Goal: Information Seeking & Learning: Find specific fact

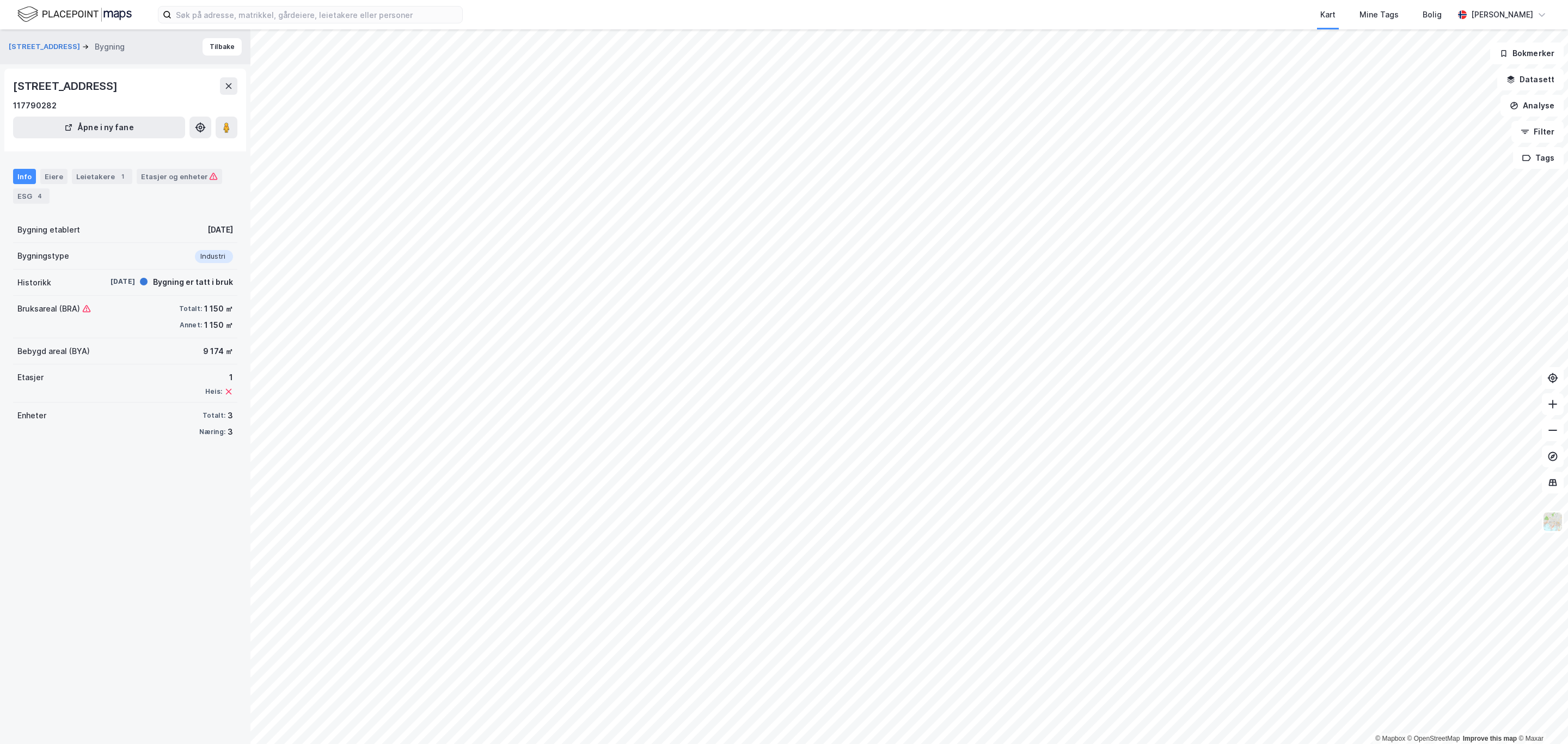
click at [69, 174] on div "Info Eiere Leietakere 1 Etasjer og enheter ESG 4" at bounding box center [124, 187] width 224 height 35
drag, startPoint x: 67, startPoint y: 174, endPoint x: 61, endPoint y: 171, distance: 6.7
click at [65, 173] on div "Info Eiere Leietakere 1 Etasjer og enheter ESG 4" at bounding box center [124, 187] width 224 height 35
click at [61, 171] on div "Eiere" at bounding box center [54, 176] width 27 height 15
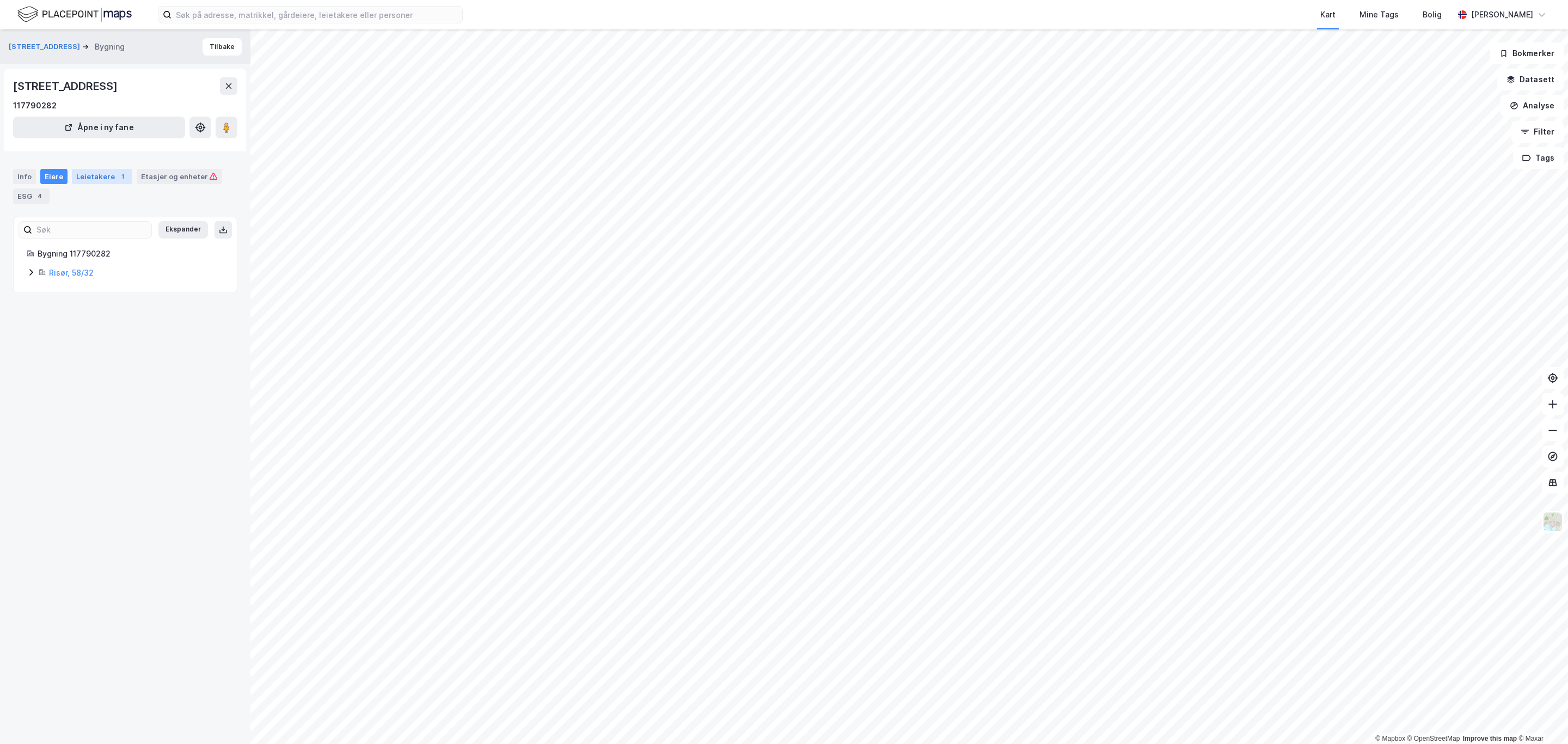
click at [105, 179] on div "Leietakere 1" at bounding box center [102, 176] width 61 height 15
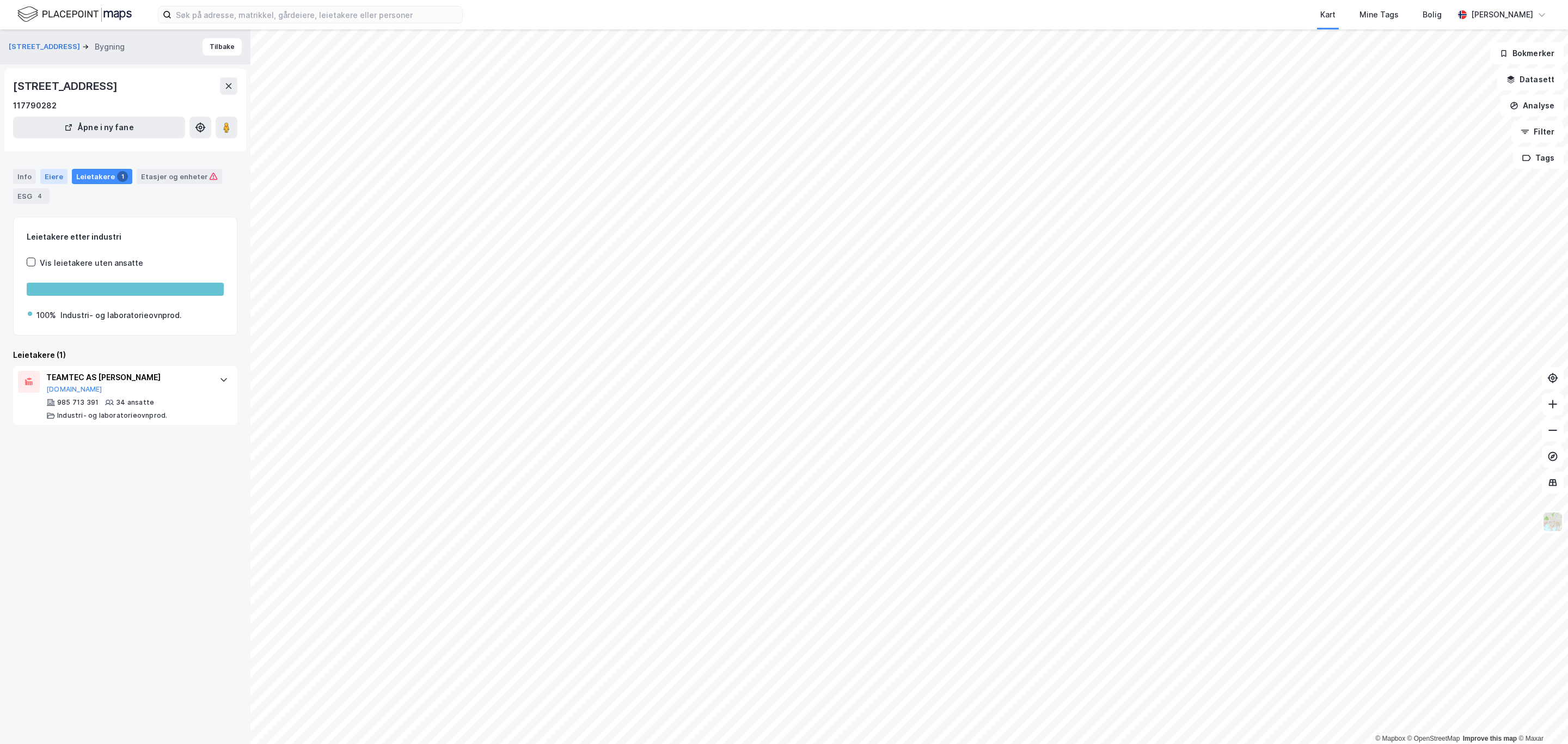
click at [54, 171] on div "Eiere" at bounding box center [54, 176] width 27 height 15
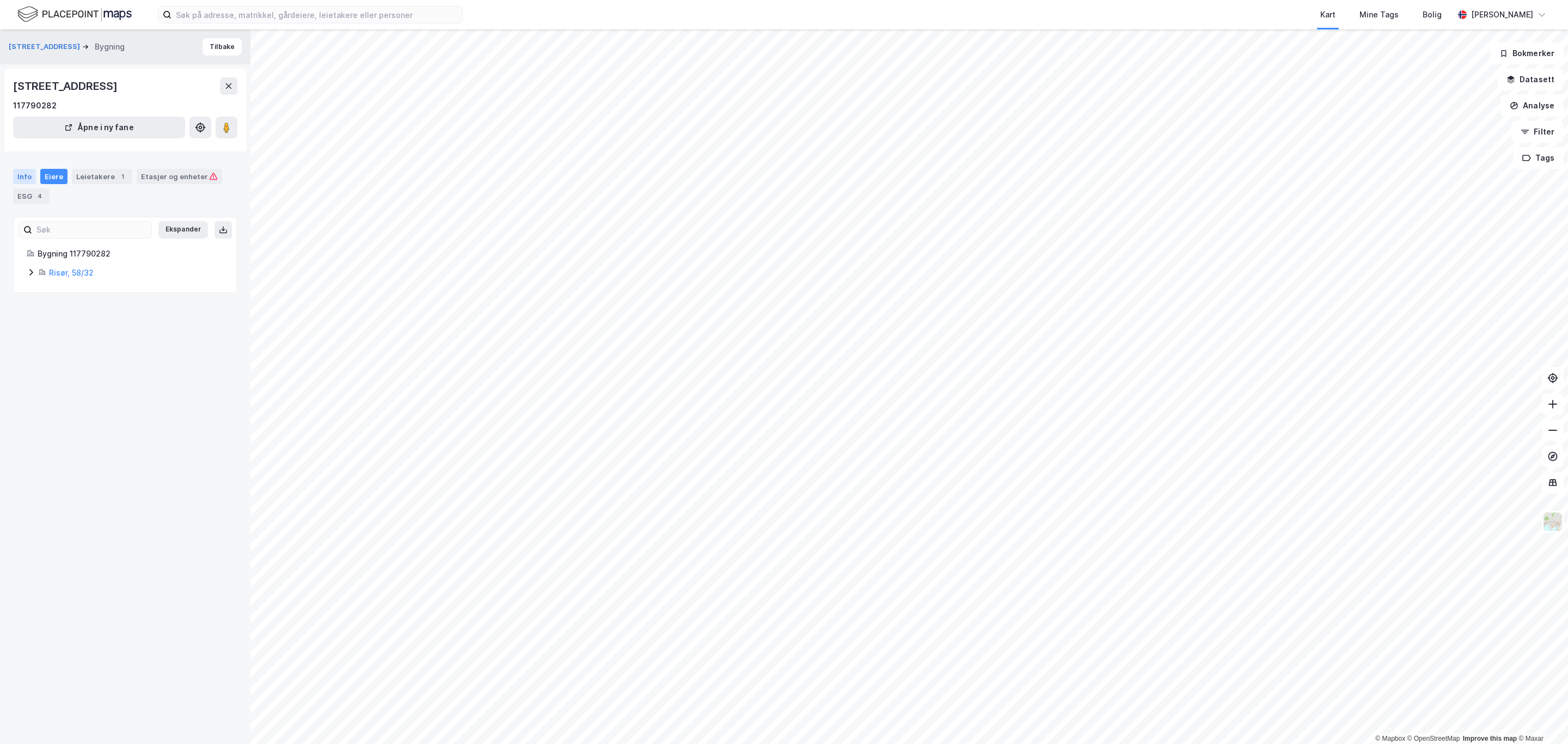
click at [31, 176] on div "Info" at bounding box center [24, 176] width 23 height 15
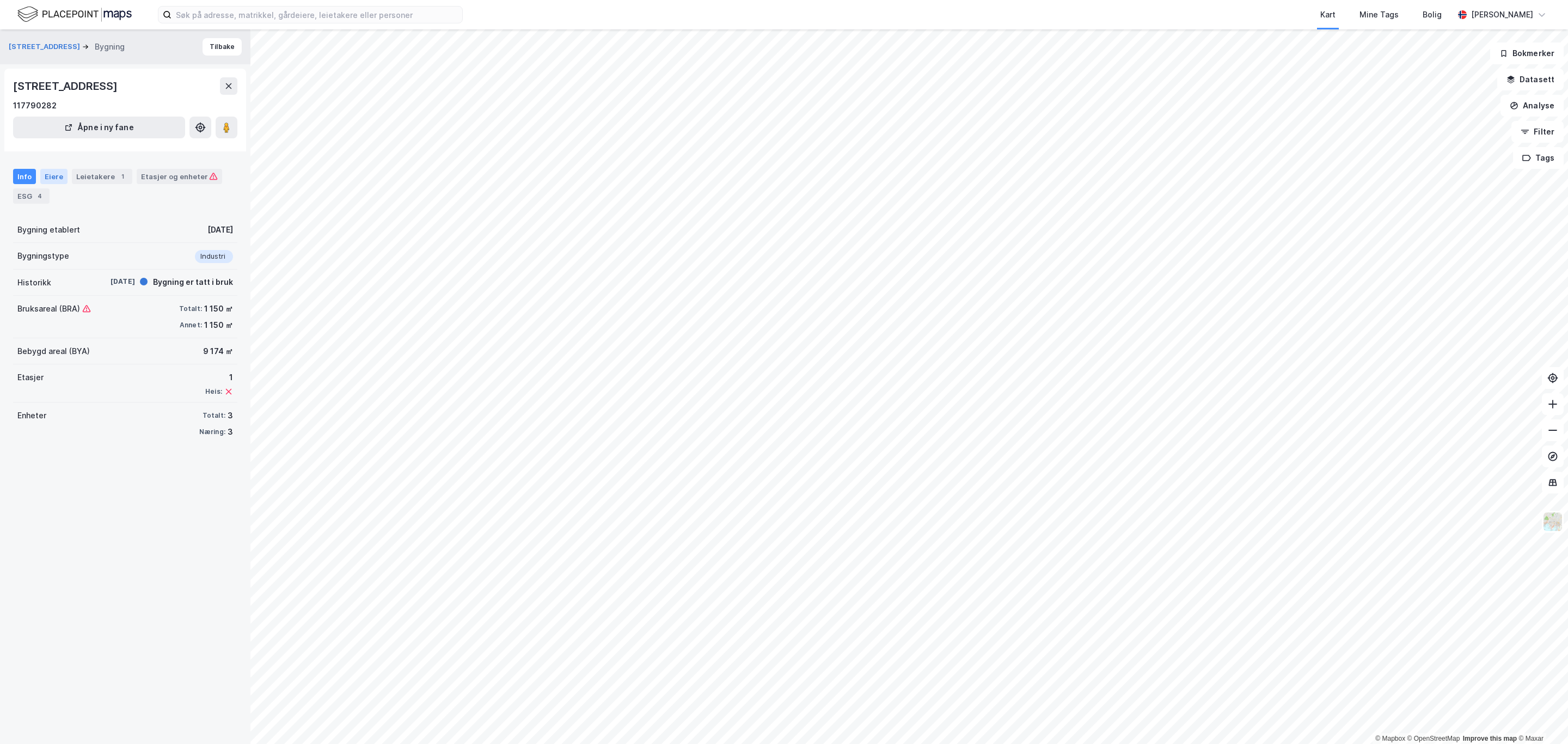
click at [56, 174] on div "Eiere" at bounding box center [54, 176] width 27 height 15
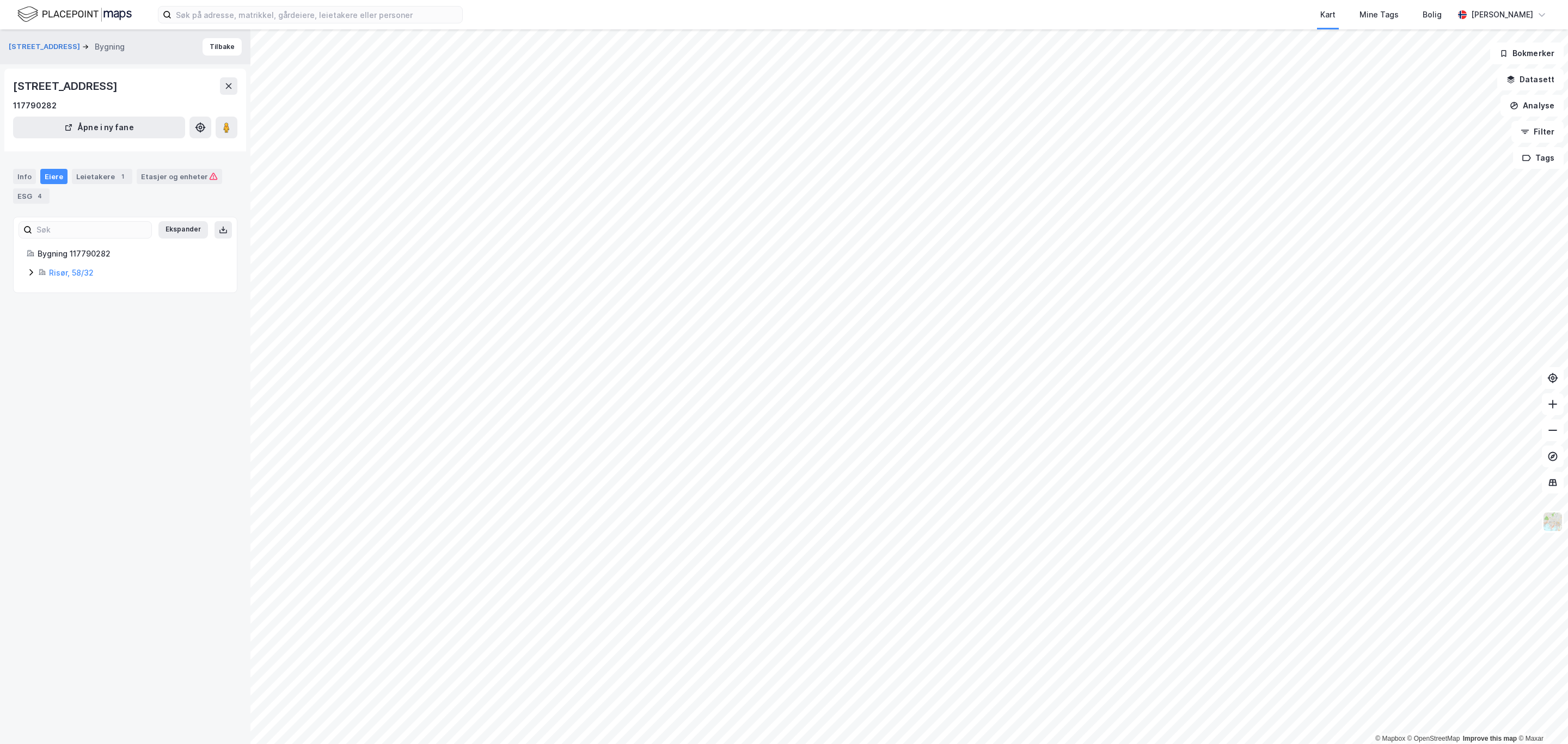
click at [30, 277] on icon at bounding box center [30, 272] width 9 height 9
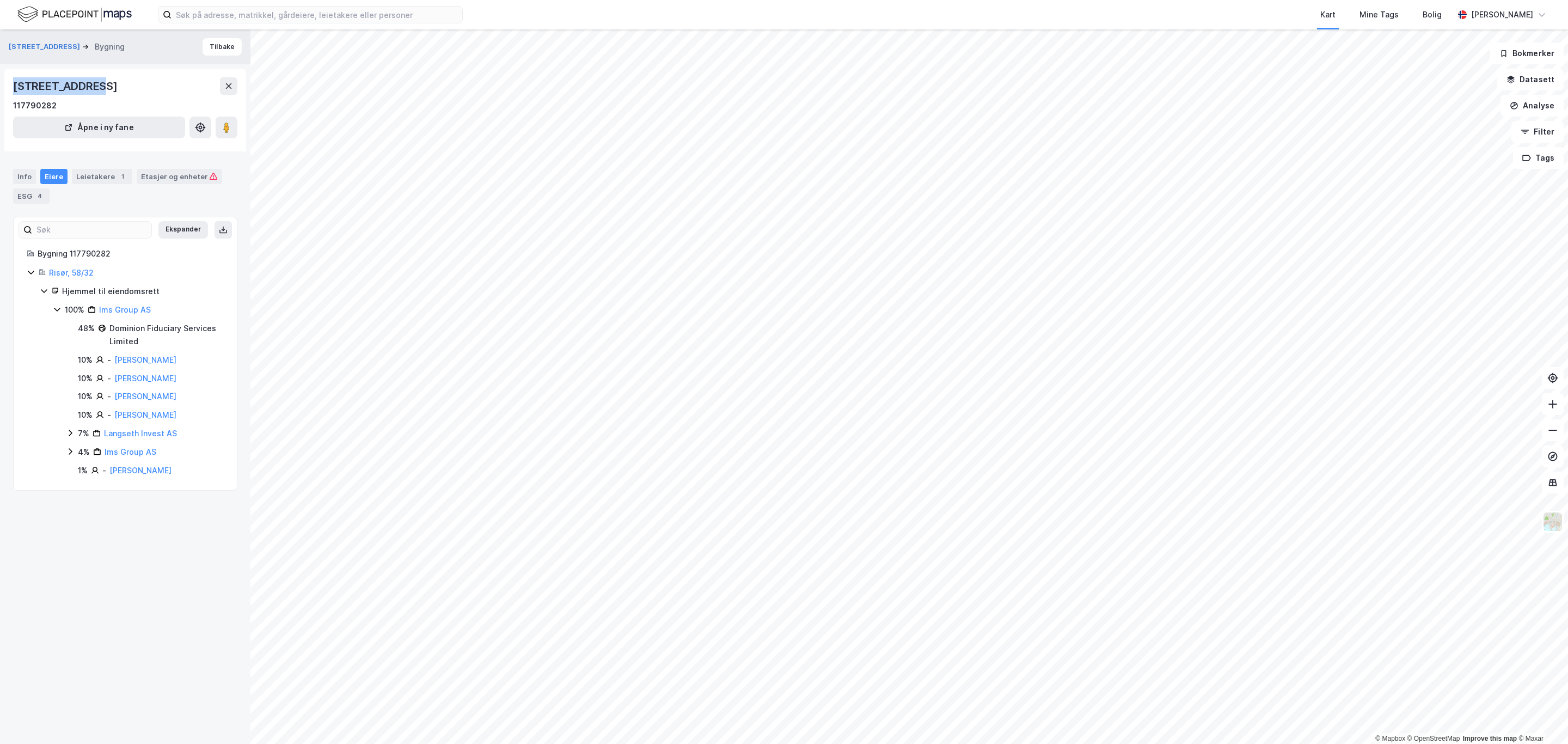
drag, startPoint x: 34, startPoint y: 87, endPoint x: 95, endPoint y: 87, distance: 61.0
click at [95, 87] on div "[STREET_ADDRESS] 117790282 Åpne i ny fane" at bounding box center [124, 110] width 242 height 83
copy div "[STREET_ADDRESS]"
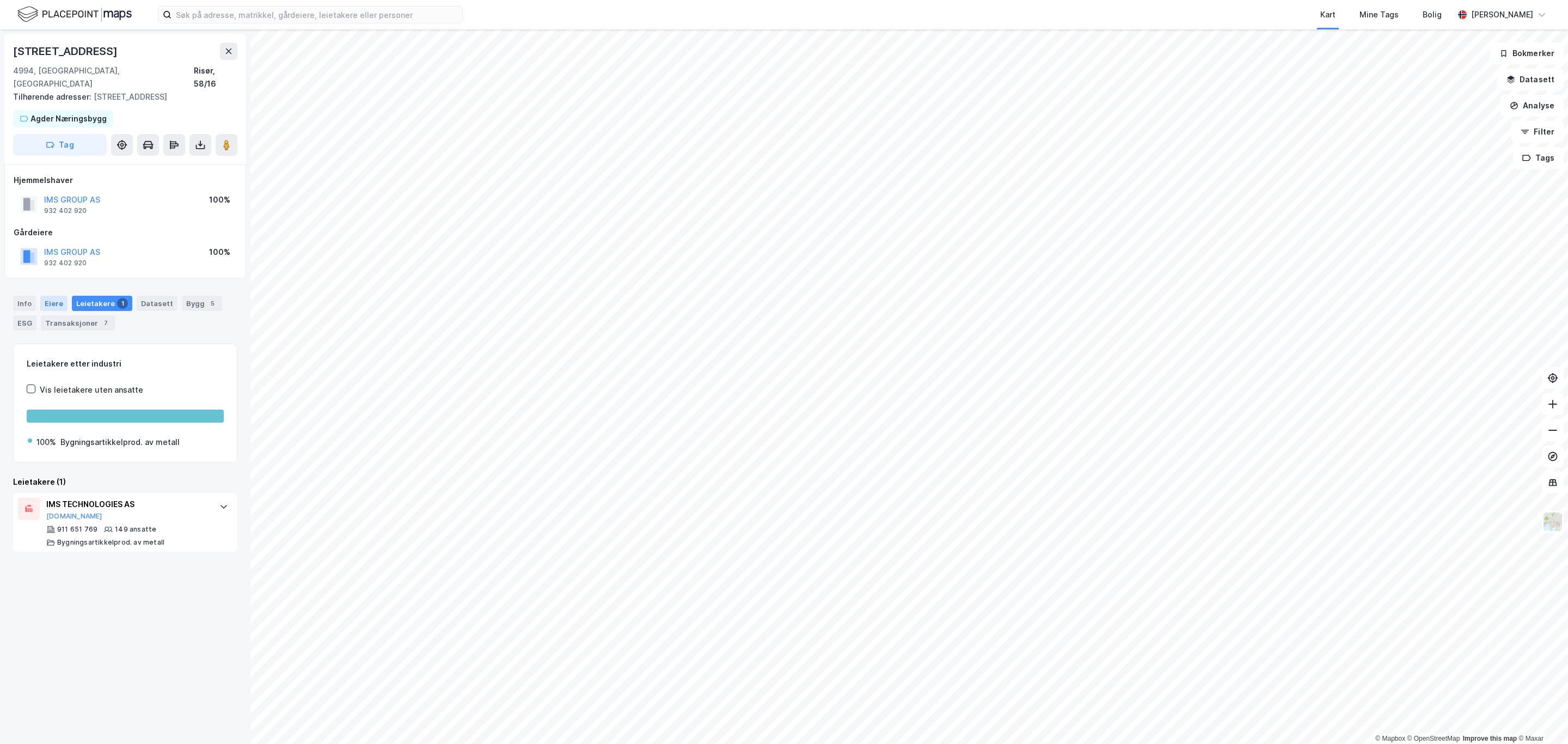
click at [44, 296] on div "Eiere" at bounding box center [54, 303] width 27 height 15
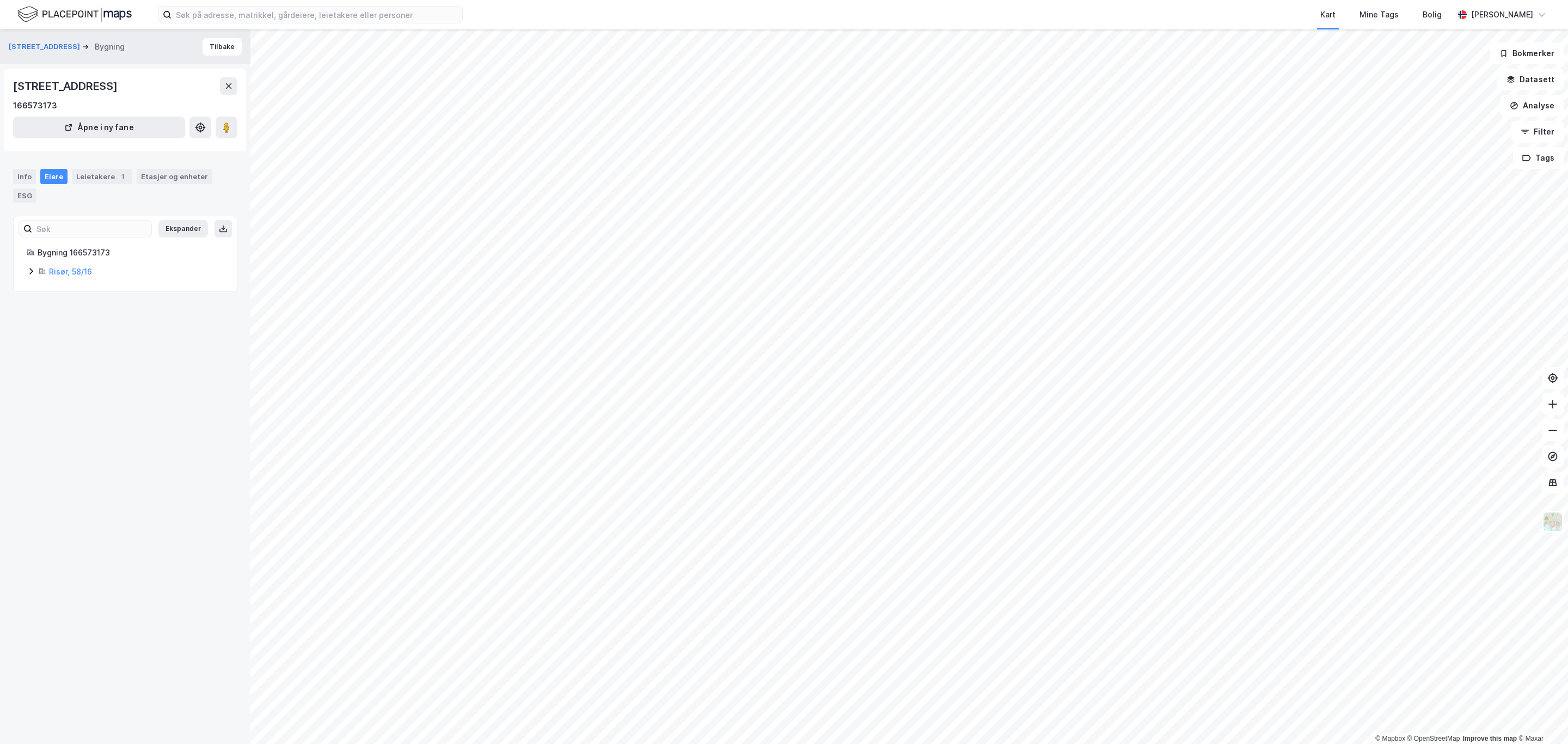
click at [30, 272] on icon at bounding box center [30, 271] width 9 height 9
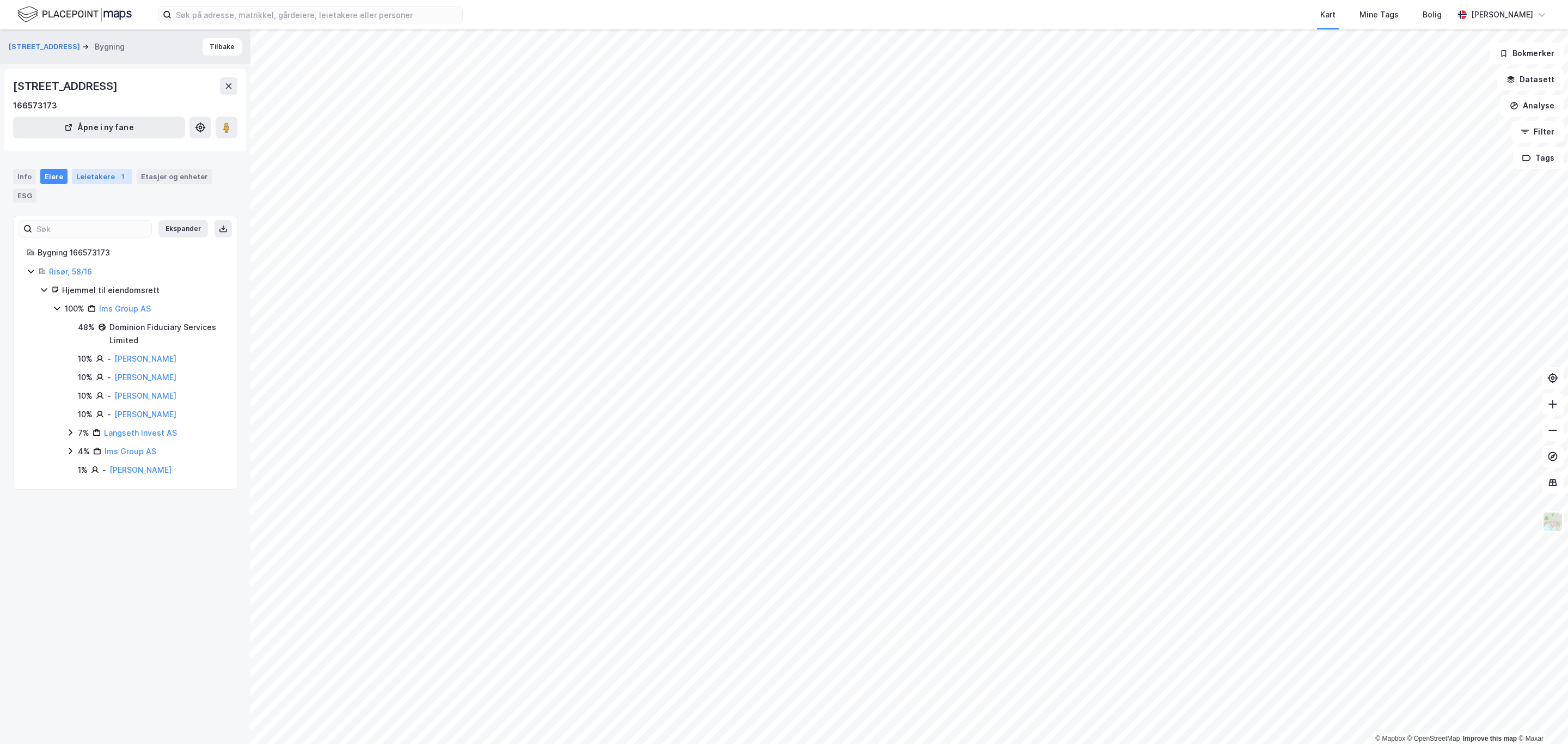
click at [100, 179] on div "Leietakere 1" at bounding box center [102, 176] width 61 height 15
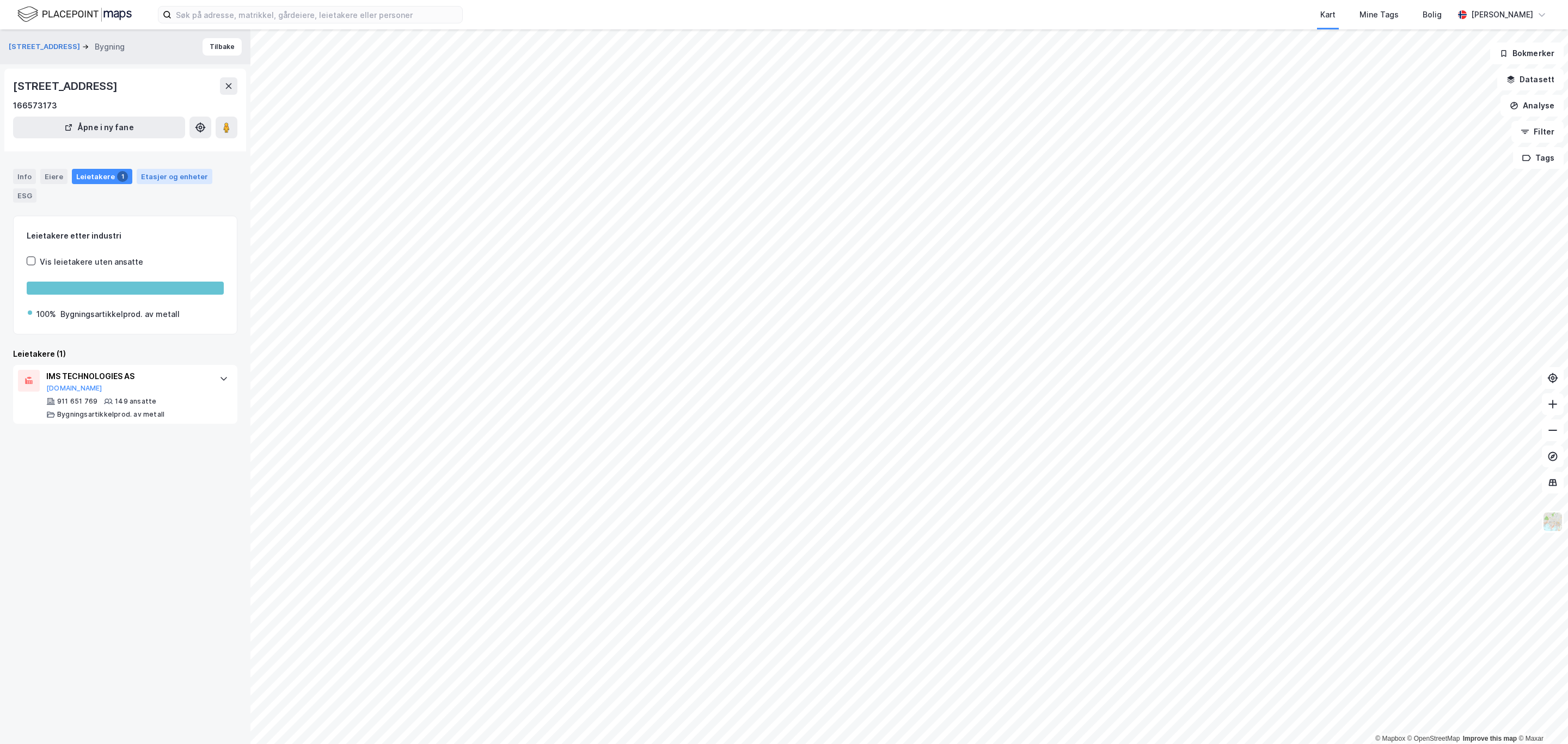
click at [183, 179] on div "Etasjer og enheter" at bounding box center [175, 176] width 67 height 10
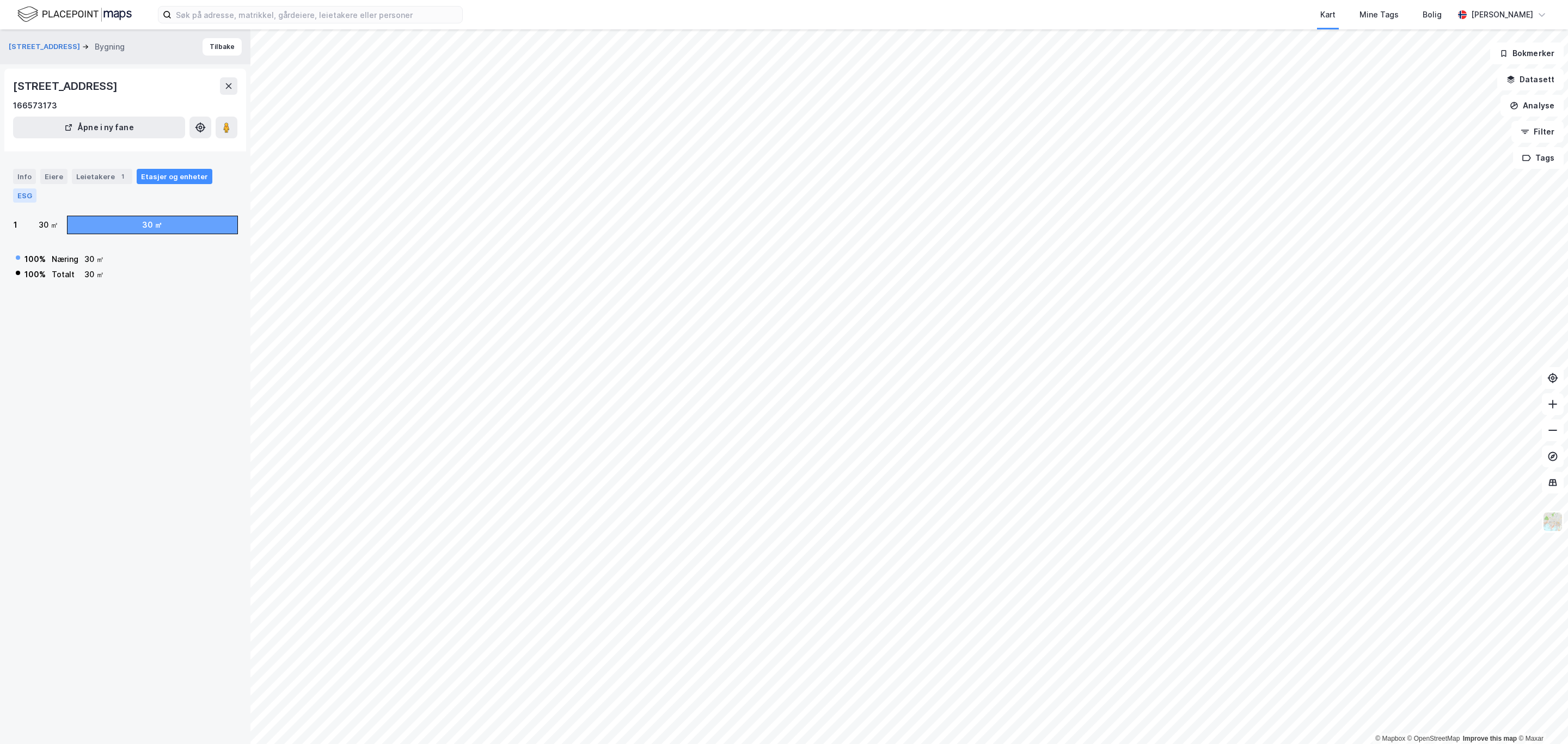
click at [23, 195] on div "ESG" at bounding box center [24, 195] width 23 height 14
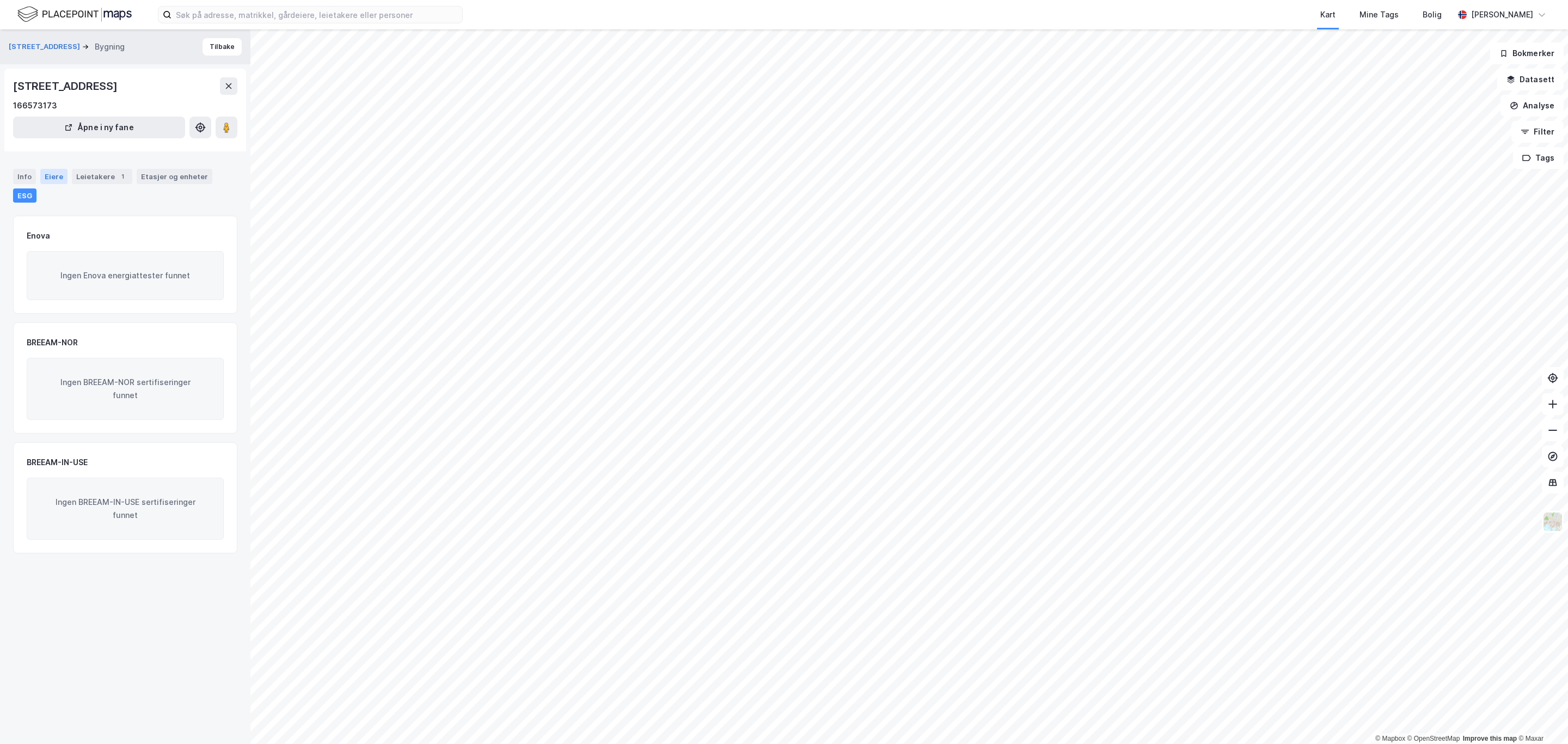
click at [47, 179] on div "Eiere" at bounding box center [54, 176] width 27 height 15
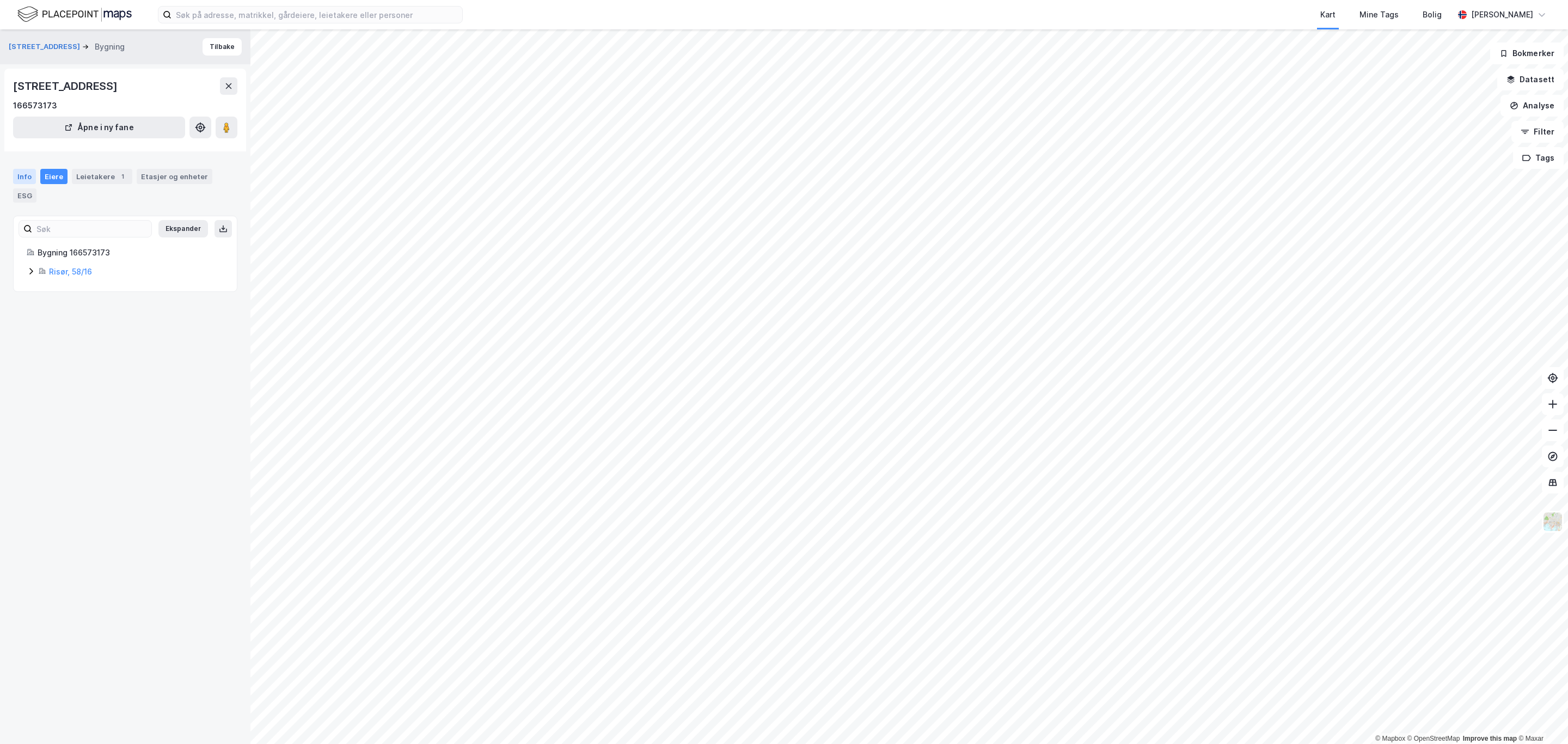
click at [34, 172] on div "Info" at bounding box center [24, 176] width 23 height 15
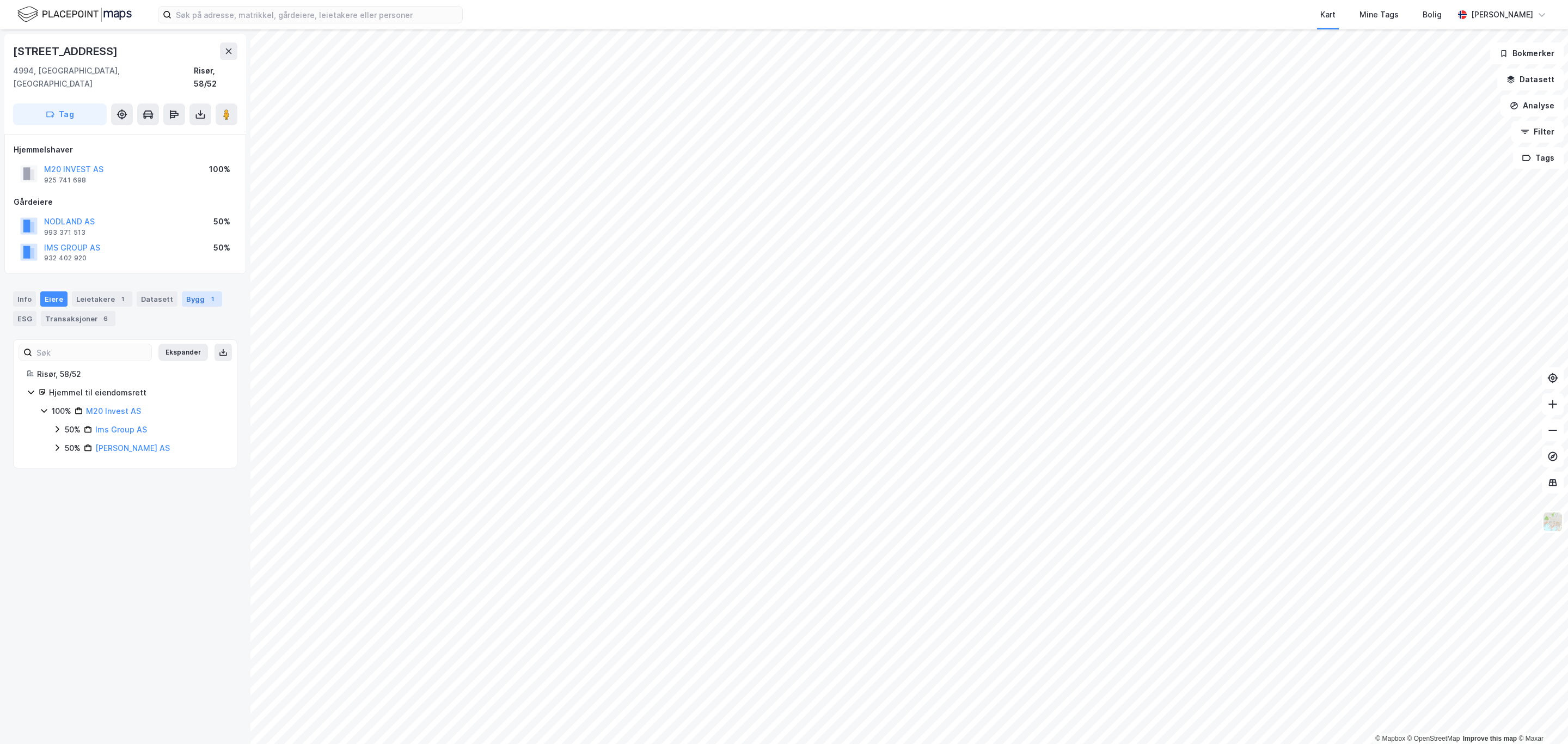
click at [207, 293] on div "1" at bounding box center [213, 299] width 11 height 11
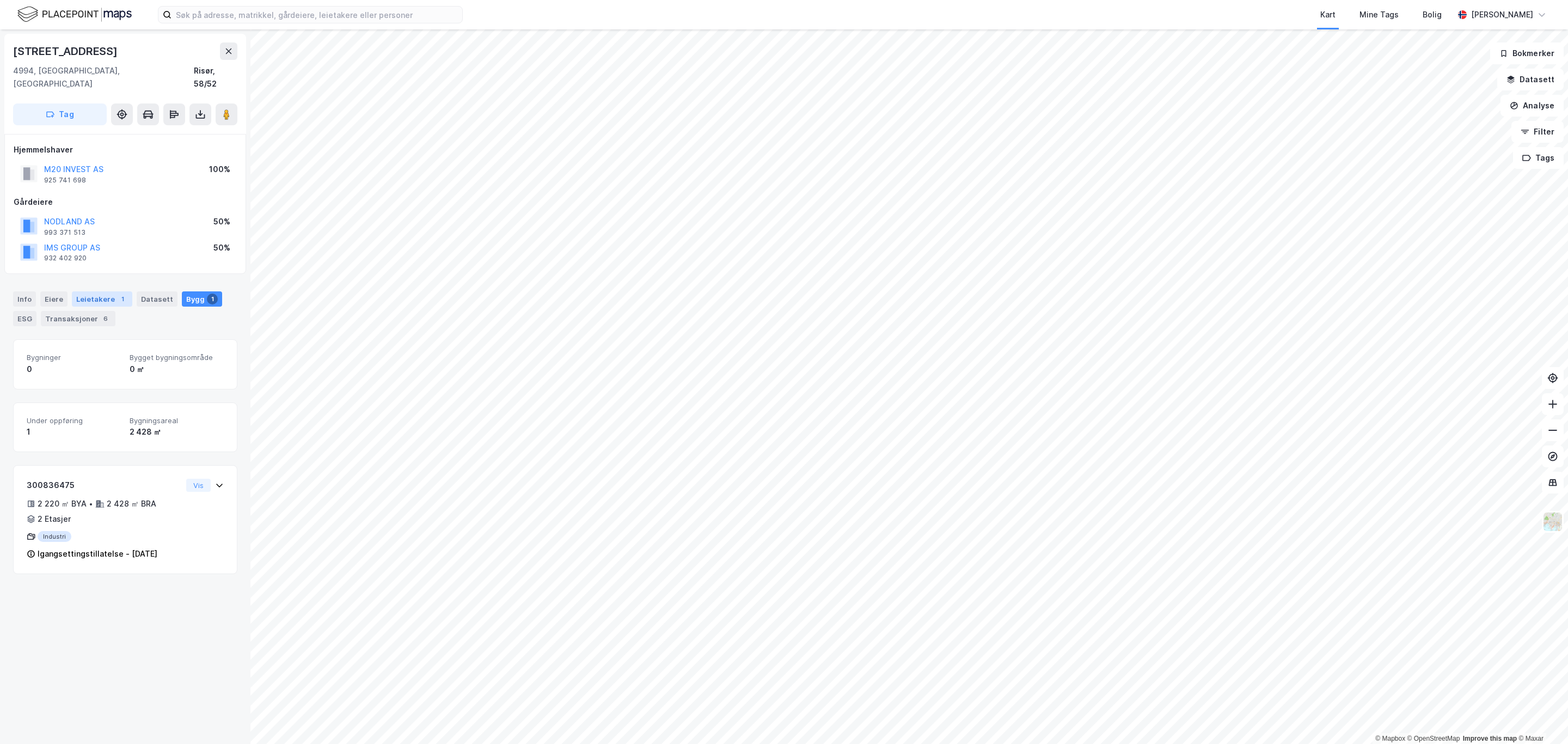
click at [85, 291] on div "Leietakere 1" at bounding box center [102, 298] width 61 height 15
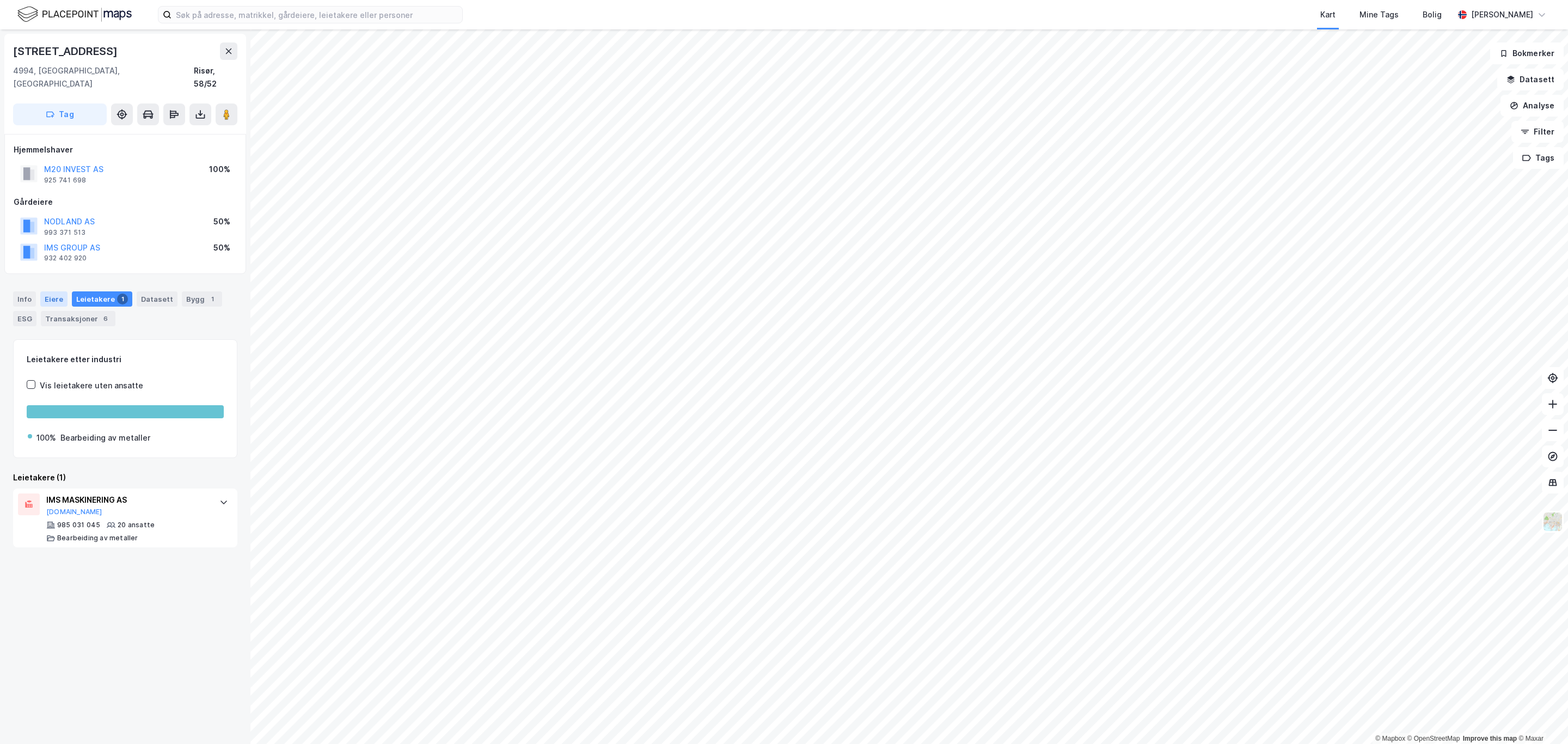
click at [48, 293] on div "Eiere" at bounding box center [54, 298] width 27 height 15
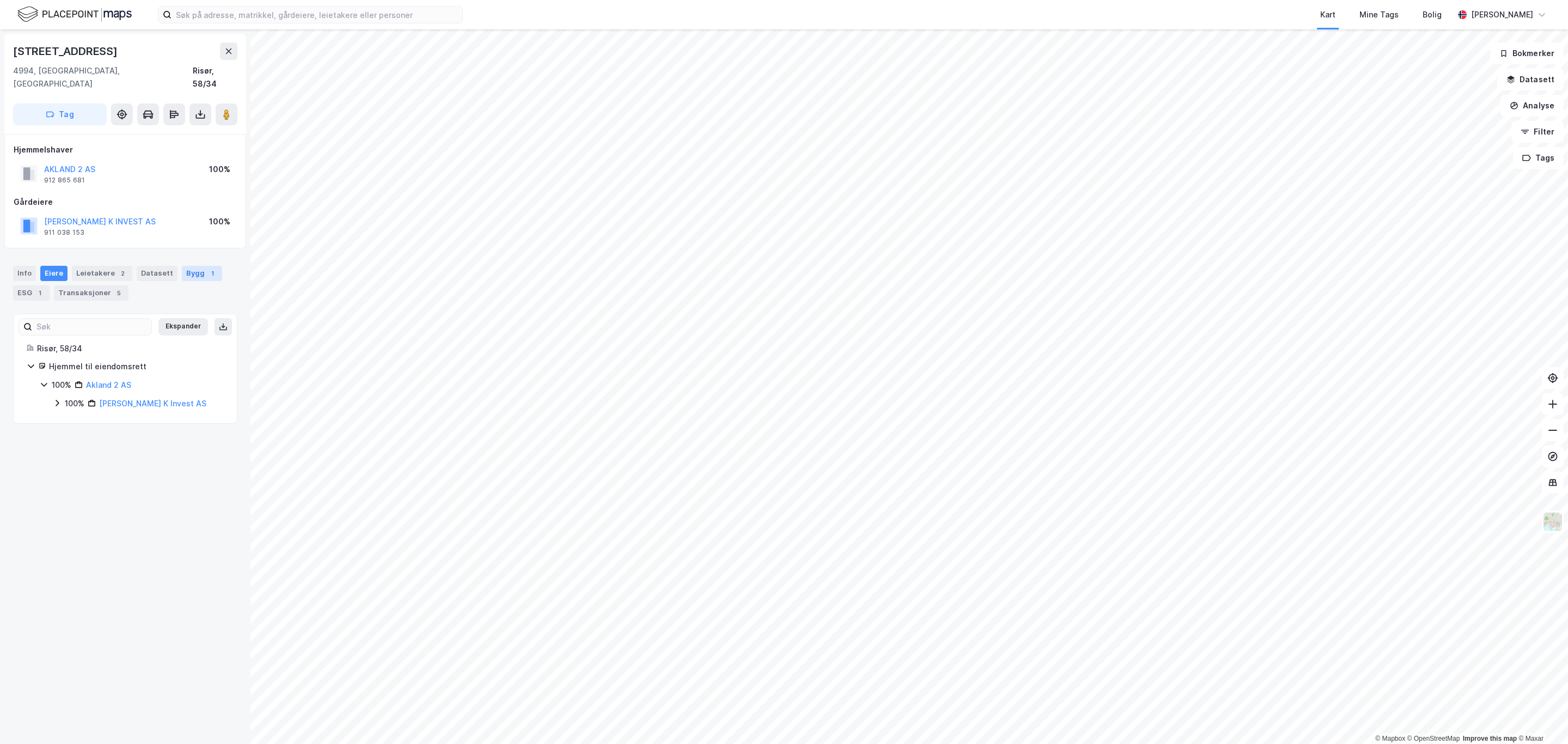
click at [182, 266] on div "Bygg 1" at bounding box center [202, 273] width 41 height 15
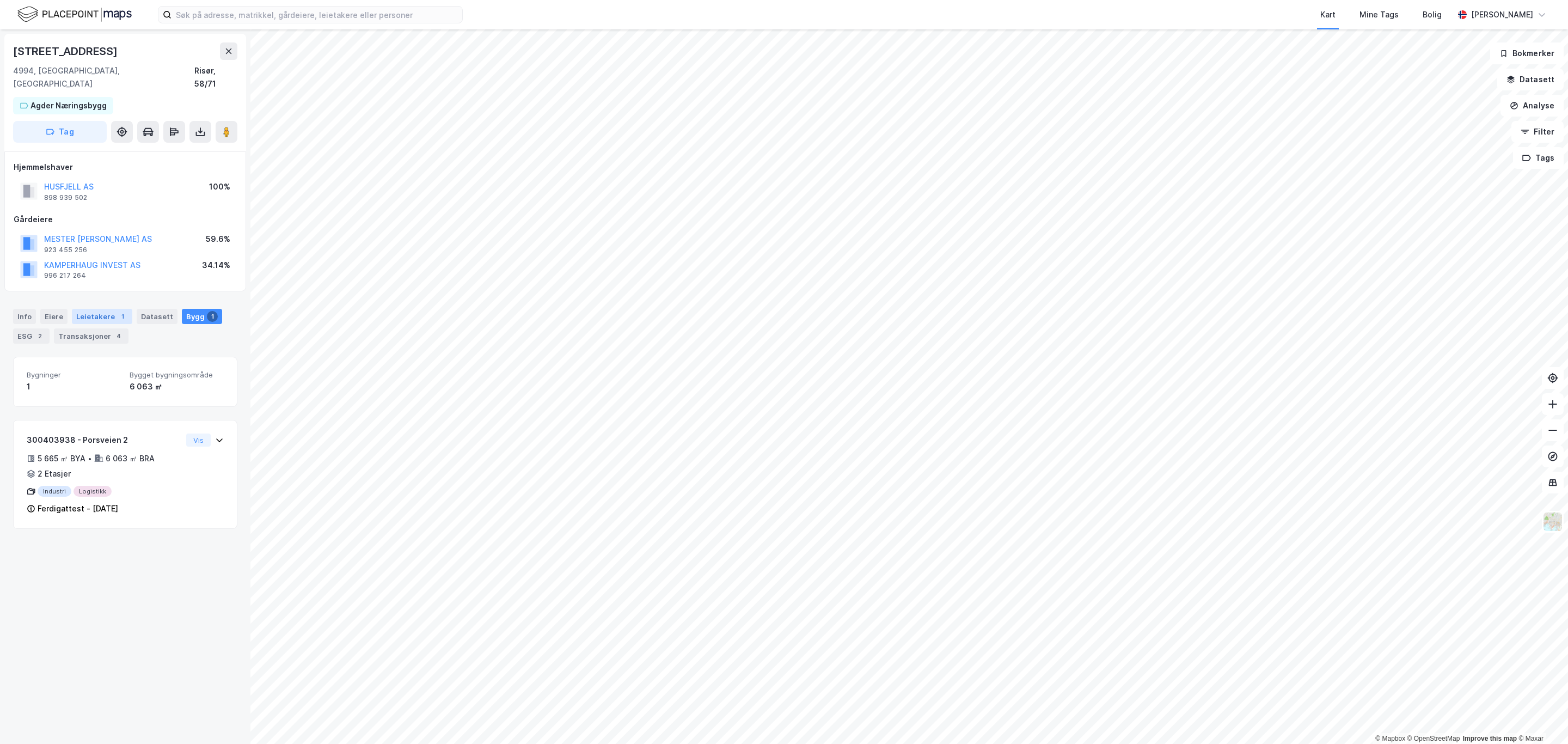
click at [84, 309] on div "Leietakere 1" at bounding box center [102, 316] width 61 height 15
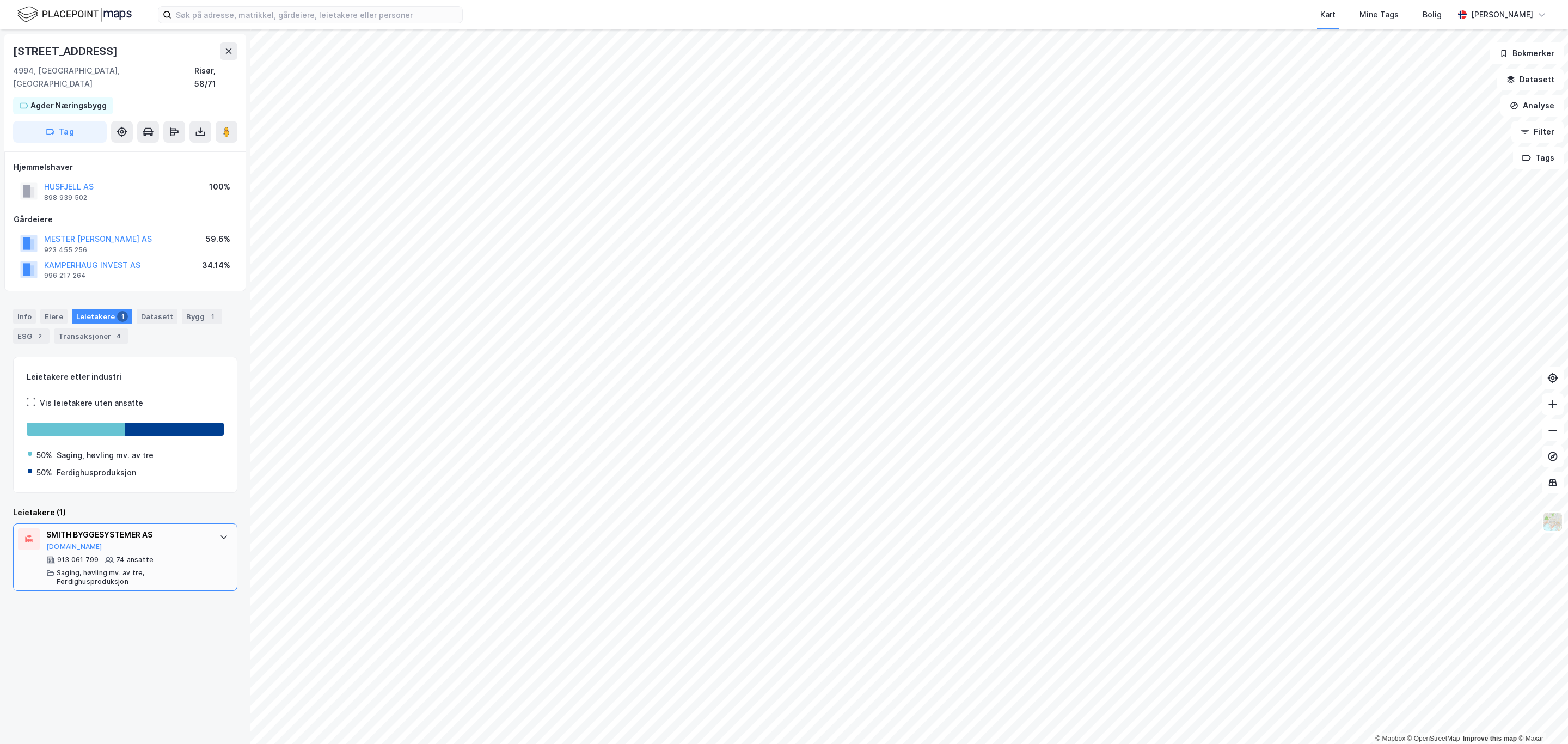
click at [168, 529] on div "SMITH BYGGESYSTEMER AS" at bounding box center [128, 535] width 163 height 13
drag, startPoint x: 154, startPoint y: 529, endPoint x: 36, endPoint y: 515, distance: 118.8
click at [36, 523] on div "SMITH BYGGESYSTEMER AS [DOMAIN_NAME] 913 061 799 74 ansatte Saging, høvling mv.…" at bounding box center [124, 557] width 224 height 68
copy div "SMITH BYGGESYSTEMER AS"
